Goal: Task Accomplishment & Management: Manage account settings

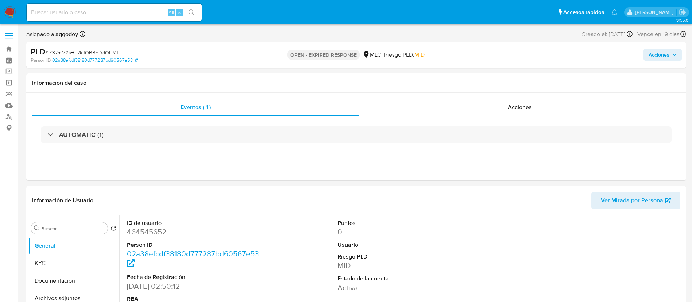
select select "10"
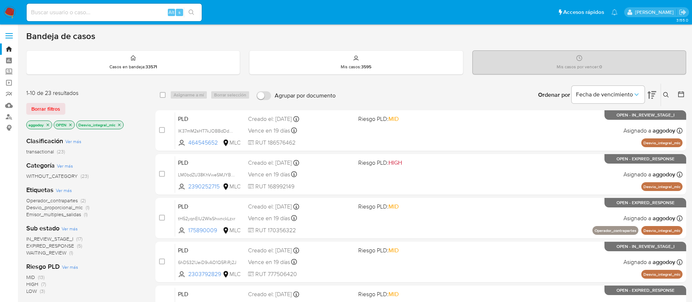
click at [673, 97] on div at bounding box center [679, 94] width 13 height 23
click at [670, 95] on button at bounding box center [667, 94] width 12 height 9
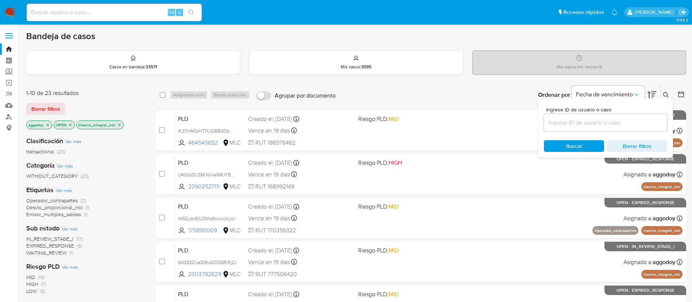
click at [637, 127] on input at bounding box center [605, 122] width 123 height 9
type input "2390252715"
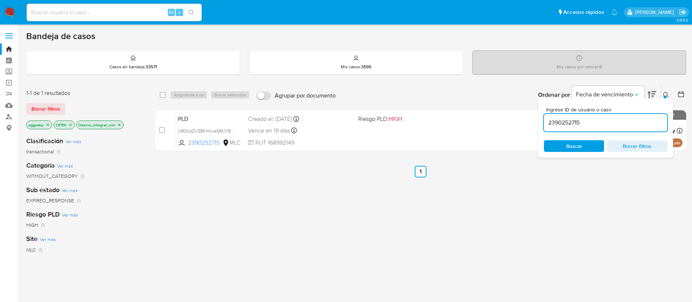
click at [664, 94] on icon at bounding box center [666, 95] width 6 height 6
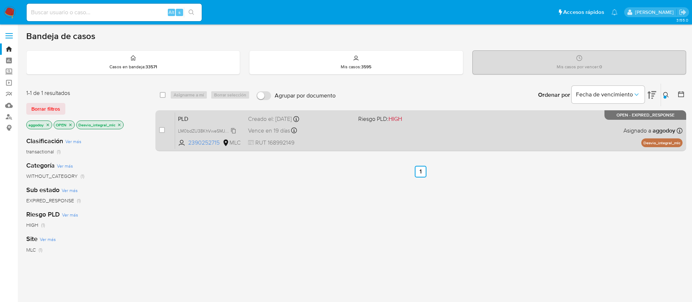
click at [202, 129] on span "LM0bdZU38KhVweSMJYBYIard" at bounding box center [209, 130] width 63 height 8
click at [163, 131] on input "checkbox" at bounding box center [162, 130] width 6 height 6
checkbox input "true"
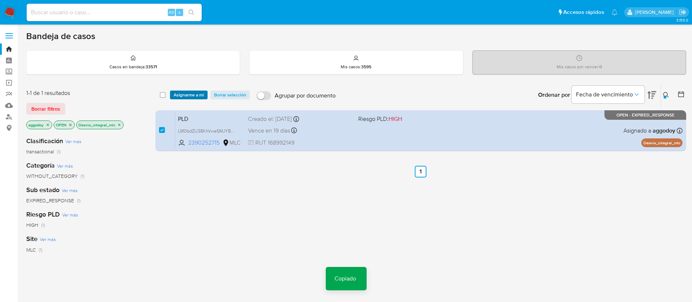
click at [197, 94] on span "Asignarme a mí" at bounding box center [189, 94] width 30 height 7
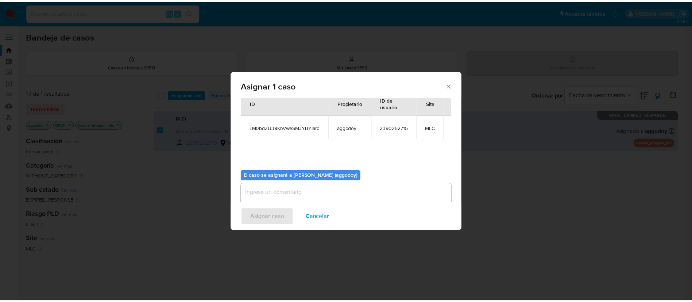
scroll to position [38, 0]
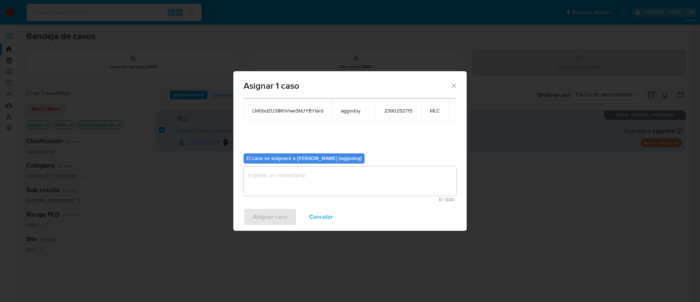
click at [430, 176] on textarea "assign-modal" at bounding box center [350, 180] width 213 height 29
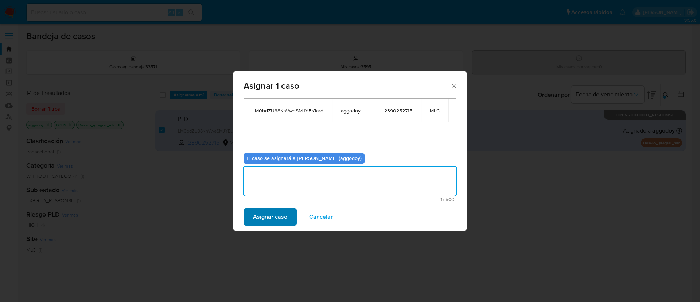
type textarea "-"
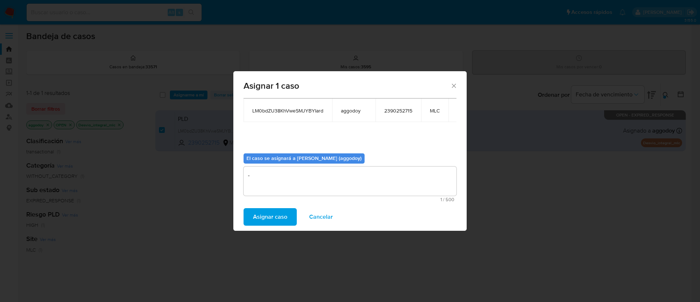
click at [256, 211] on span "Asignar caso" at bounding box center [270, 217] width 34 height 16
